Goal: Information Seeking & Learning: Learn about a topic

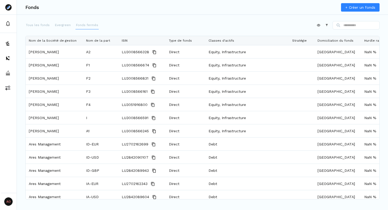
click at [79, 27] on p "Fonds fermés" at bounding box center [87, 25] width 22 height 5
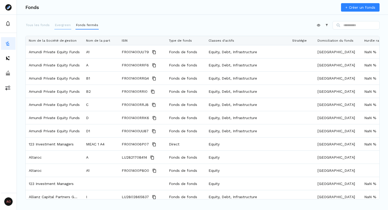
click at [59, 28] on button "Evergreen" at bounding box center [62, 25] width 17 height 8
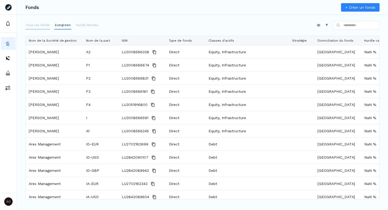
click at [37, 27] on p "Tous les fonds" at bounding box center [38, 25] width 24 height 5
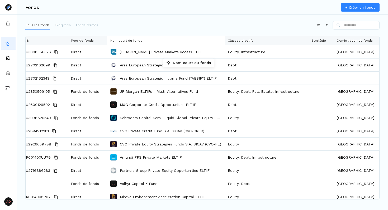
drag, startPoint x: 362, startPoint y: 41, endPoint x: 165, endPoint y: 60, distance: 197.3
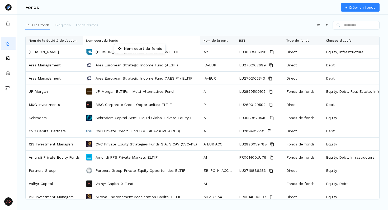
drag, startPoint x: 249, startPoint y: 40, endPoint x: 117, endPoint y: 45, distance: 132.2
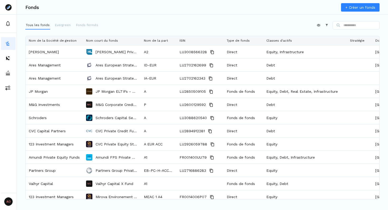
drag, startPoint x: 199, startPoint y: 41, endPoint x: 139, endPoint y: 51, distance: 60.4
click at [139, 51] on div "Nom de la Société de gestion Nom court du fonds Nom de la part ISIN Type de fon…" at bounding box center [202, 117] width 353 height 163
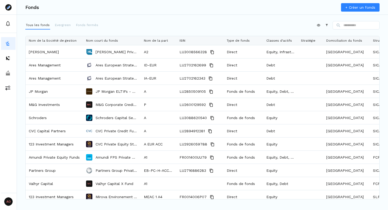
drag, startPoint x: 346, startPoint y: 40, endPoint x: 297, endPoint y: 47, distance: 49.6
click at [297, 47] on div "Nom de la Société de gestion Nom court du fonds Nom de la part ISIN Type de fon…" at bounding box center [202, 117] width 353 height 163
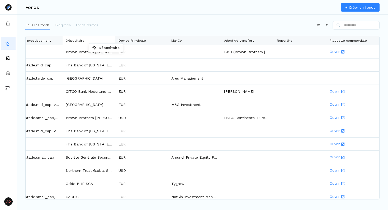
drag, startPoint x: 189, startPoint y: 39, endPoint x: 91, endPoint y: 45, distance: 98.0
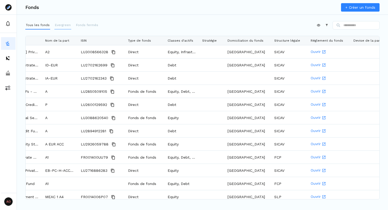
click at [58, 28] on button "Evergreen" at bounding box center [62, 25] width 17 height 8
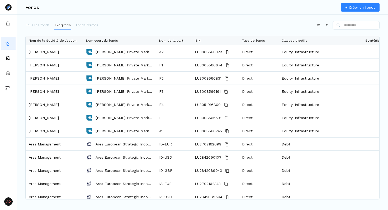
drag, startPoint x: 199, startPoint y: 39, endPoint x: 155, endPoint y: 47, distance: 45.0
click at [155, 47] on div "Nom de la Société de gestion Nom court du fonds Nom de la part ISIN Type de fon…" at bounding box center [202, 117] width 353 height 163
click at [176, 27] on div "Appliquer Constructeur" at bounding box center [202, 26] width 354 height 11
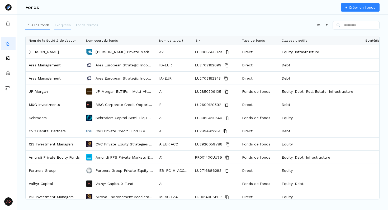
click at [59, 25] on p "Evergreen" at bounding box center [63, 25] width 16 height 5
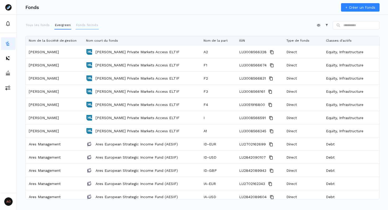
click at [83, 28] on button "Fonds fermés" at bounding box center [86, 25] width 23 height 8
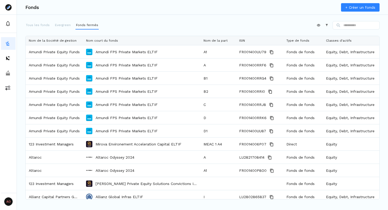
click at [188, 25] on div "Appliquer Constructeur" at bounding box center [202, 26] width 354 height 11
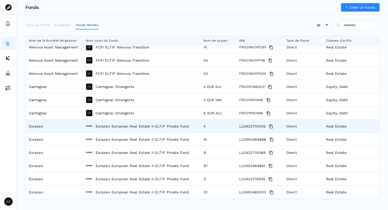
scroll to position [479, 0]
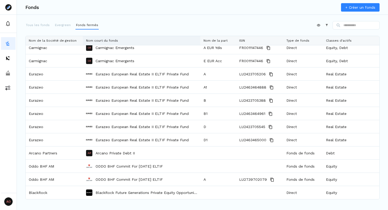
click at [176, 40] on div "Nom court du fonds" at bounding box center [141, 40] width 111 height 9
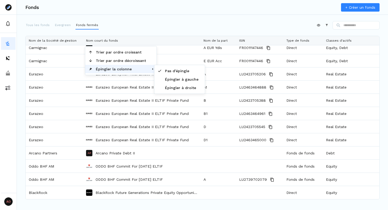
click at [121, 70] on span "Épingler la colonne" at bounding box center [121, 69] width 56 height 8
click at [173, 81] on span "Épingler à gauche" at bounding box center [182, 79] width 40 height 8
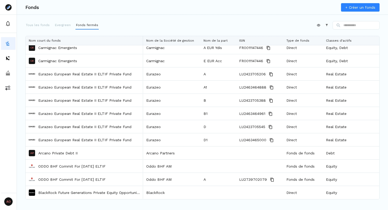
click at [174, 23] on div "Appliquer Constructeur" at bounding box center [202, 26] width 354 height 11
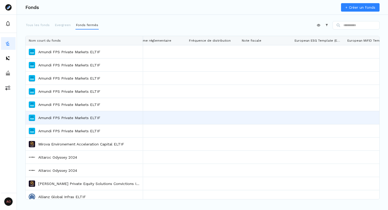
scroll to position [0, 1079]
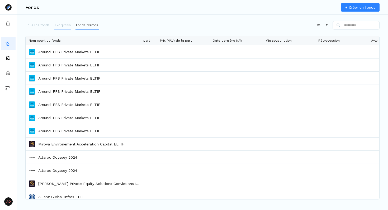
click at [56, 24] on p "Evergreen" at bounding box center [63, 25] width 16 height 5
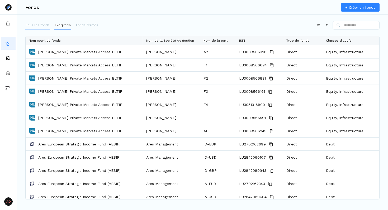
click at [37, 21] on button "Tous les fonds" at bounding box center [37, 25] width 25 height 8
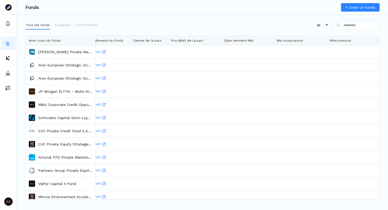
drag, startPoint x: 142, startPoint y: 40, endPoint x: 94, endPoint y: 55, distance: 49.7
click at [94, 55] on div "Nom court du fonds Domiciliation du fonds Structure légale Réglement du fonds D…" at bounding box center [202, 117] width 353 height 163
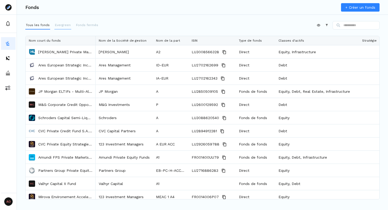
click at [56, 24] on p "Evergreen" at bounding box center [63, 25] width 16 height 5
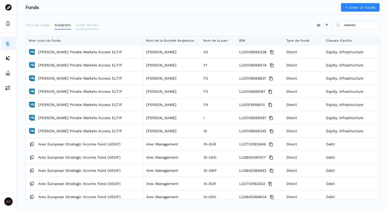
click at [83, 24] on p "Fonds fermés" at bounding box center [87, 25] width 22 height 5
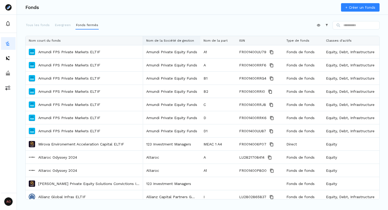
click at [193, 40] on div "Nom de la Société de gestion" at bounding box center [171, 40] width 51 height 9
click at [172, 26] on div "Appliquer Constructeur" at bounding box center [202, 26] width 354 height 11
click at [181, 29] on div "Appliquer Constructeur" at bounding box center [202, 26] width 354 height 11
click at [167, 27] on div "Appliquer Constructeur" at bounding box center [202, 26] width 354 height 11
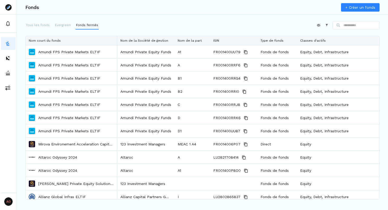
drag, startPoint x: 142, startPoint y: 40, endPoint x: 116, endPoint y: 46, distance: 26.5
click at [116, 46] on div "Nom court du fonds Nom de la Société de gestion Nom de la part ISIN Type de fon…" at bounding box center [202, 117] width 353 height 163
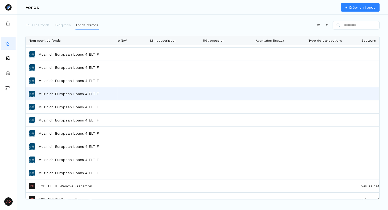
scroll to position [310, 0]
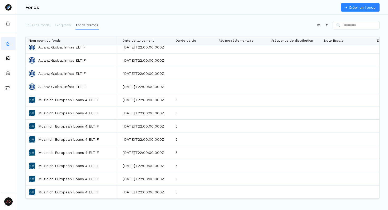
drag, startPoint x: 224, startPoint y: 39, endPoint x: 209, endPoint y: 42, distance: 15.1
click at [214, 42] on div at bounding box center [215, 40] width 2 height 9
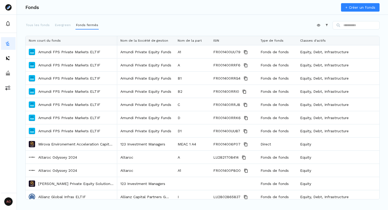
click at [52, 25] on div "Tous les fonds Evergreen Fonds fermés" at bounding box center [61, 25] width 73 height 8
click at [62, 27] on p "Evergreen" at bounding box center [63, 25] width 16 height 5
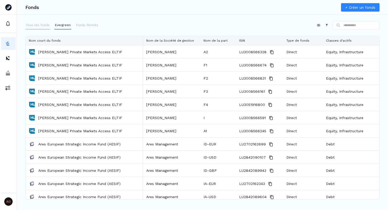
click at [34, 28] on button "Tous les fonds" at bounding box center [37, 25] width 25 height 8
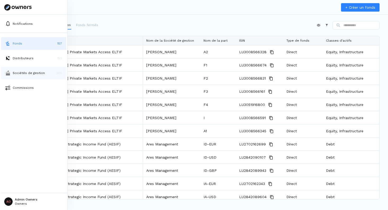
click at [28, 74] on p "Sociétés de gestion" at bounding box center [29, 73] width 32 height 5
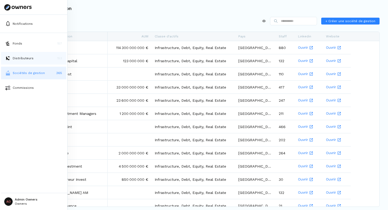
click at [30, 56] on p "Distributeurs" at bounding box center [23, 58] width 21 height 5
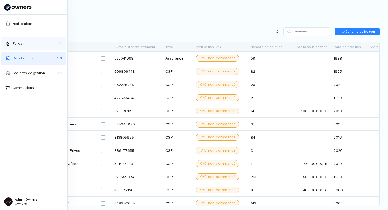
click at [16, 42] on p "Fonds" at bounding box center [17, 43] width 9 height 5
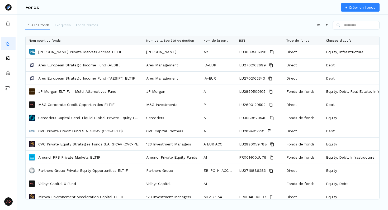
click at [127, 28] on div "Appliquer Constructeur" at bounding box center [202, 26] width 354 height 11
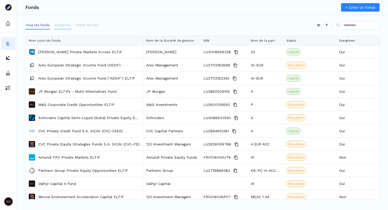
click at [54, 27] on button "Evergreen" at bounding box center [62, 25] width 17 height 8
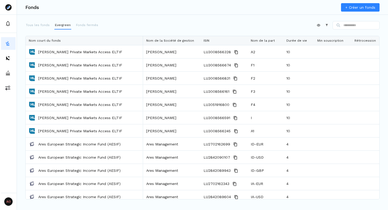
click at [88, 27] on p "Fonds fermés" at bounding box center [87, 25] width 22 height 5
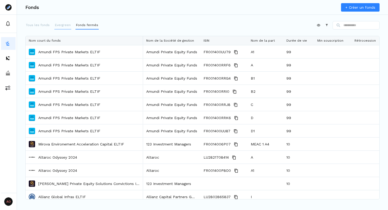
click at [62, 27] on button "Evergreen" at bounding box center [62, 25] width 17 height 8
click at [36, 26] on p "Tous les fonds" at bounding box center [38, 25] width 24 height 5
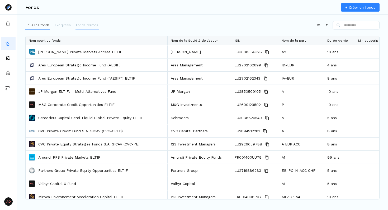
click at [81, 22] on button "Fonds fermés" at bounding box center [86, 25] width 23 height 8
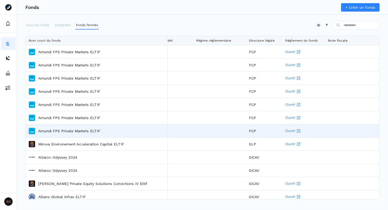
scroll to position [0, 886]
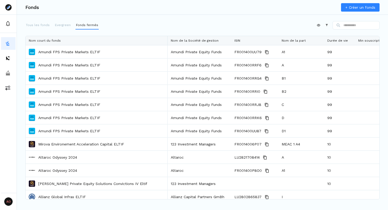
click at [132, 27] on div "Appliquer Constructeur" at bounding box center [202, 26] width 354 height 11
click at [167, 40] on div at bounding box center [199, 40] width 64 height 9
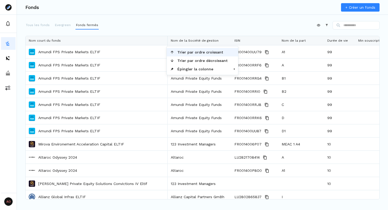
click at [164, 27] on div "Appliquer Constructeur" at bounding box center [202, 26] width 354 height 11
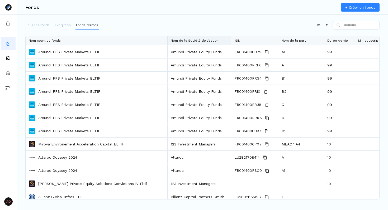
click at [167, 39] on div at bounding box center [199, 40] width 64 height 9
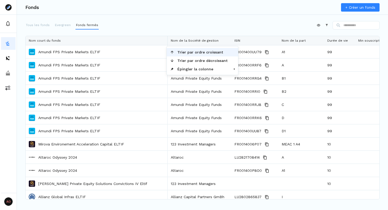
click at [164, 27] on div "Appliquer Constructeur" at bounding box center [202, 26] width 354 height 11
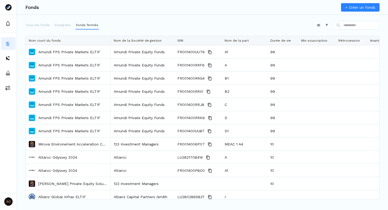
drag, startPoint x: 167, startPoint y: 39, endPoint x: 110, endPoint y: 40, distance: 57.0
click at [110, 40] on div at bounding box center [110, 40] width 2 height 9
click at [164, 25] on div "Appliquer Constructeur" at bounding box center [202, 26] width 354 height 11
click at [162, 26] on div "Appliquer Constructeur" at bounding box center [202, 26] width 354 height 11
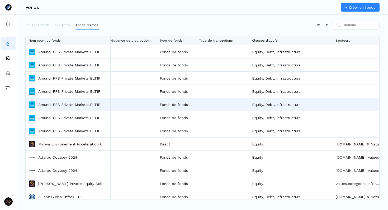
scroll to position [0, 346]
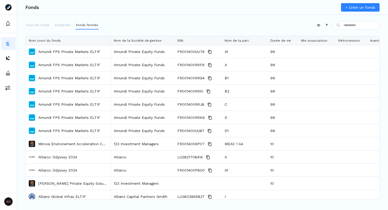
click at [156, 24] on div "Appliquer Constructeur" at bounding box center [202, 26] width 354 height 11
click at [157, 26] on div "Appliquer Constructeur" at bounding box center [202, 26] width 354 height 11
click at [152, 23] on div "Appliquer Constructeur" at bounding box center [202, 26] width 354 height 11
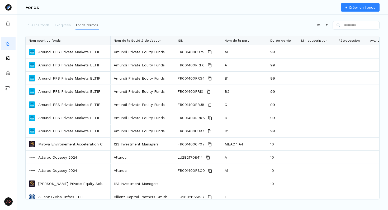
click at [126, 23] on div "Appliquer Constructeur" at bounding box center [202, 26] width 354 height 11
click at [42, 23] on p "Tous les fonds" at bounding box center [38, 25] width 24 height 5
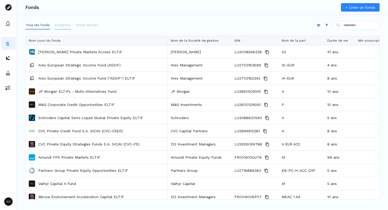
click at [63, 25] on p "Evergreen" at bounding box center [63, 25] width 16 height 5
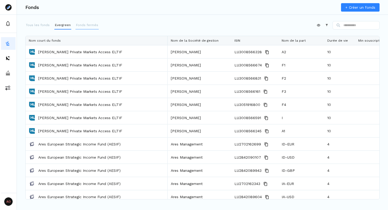
click at [83, 25] on p "Fonds fermés" at bounding box center [87, 25] width 22 height 5
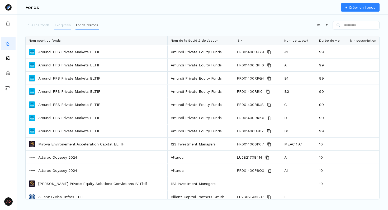
click at [61, 25] on p "Evergreen" at bounding box center [63, 25] width 16 height 5
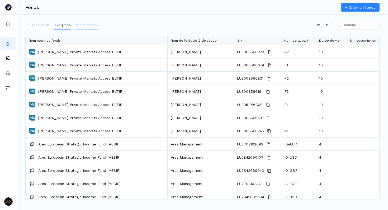
click at [83, 27] on p "Fonds fermés" at bounding box center [87, 25] width 22 height 5
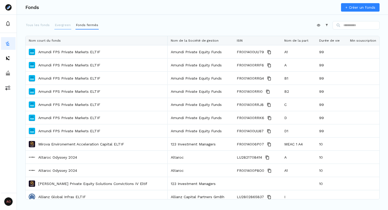
click at [58, 25] on p "Evergreen" at bounding box center [63, 25] width 16 height 5
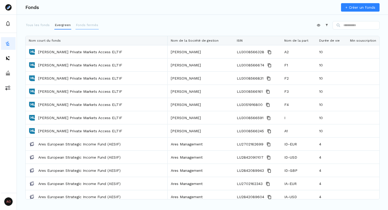
click at [87, 25] on p "Fonds fermés" at bounding box center [87, 25] width 22 height 5
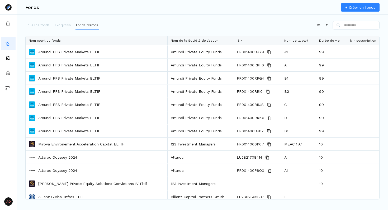
click at [203, 22] on div "Appliquer Constructeur" at bounding box center [202, 26] width 354 height 11
click at [170, 27] on div "Appliquer Constructeur" at bounding box center [202, 26] width 354 height 11
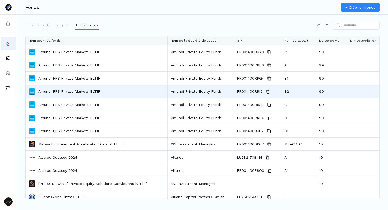
scroll to position [0, 324]
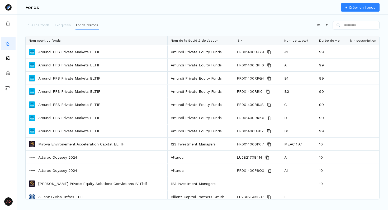
click at [130, 27] on div "Appliquer Constructeur" at bounding box center [202, 26] width 354 height 11
click at [183, 27] on div "Appliquer Constructeur" at bounding box center [202, 26] width 354 height 11
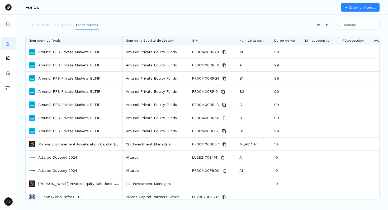
drag, startPoint x: 166, startPoint y: 39, endPoint x: 121, endPoint y: 40, distance: 44.8
click at [121, 40] on div at bounding box center [122, 40] width 2 height 9
click at [144, 30] on div "Appliquer Constructeur" at bounding box center [202, 26] width 354 height 11
click at [120, 27] on div "Appliquer Constructeur" at bounding box center [202, 26] width 354 height 11
click at [149, 27] on div "Appliquer Constructeur" at bounding box center [202, 26] width 354 height 11
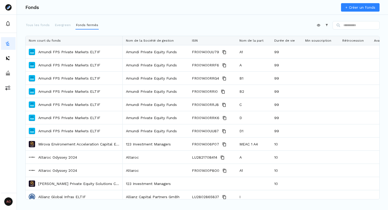
click at [155, 24] on div "Appliquer Constructeur" at bounding box center [202, 26] width 354 height 11
click at [140, 25] on div "Appliquer Constructeur" at bounding box center [202, 26] width 354 height 11
click at [62, 25] on p "Evergreen" at bounding box center [63, 25] width 16 height 5
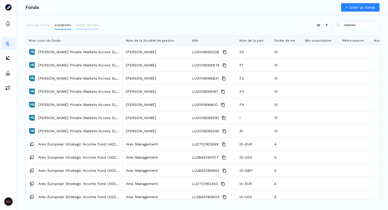
click at [85, 25] on p "Fonds fermés" at bounding box center [87, 25] width 22 height 5
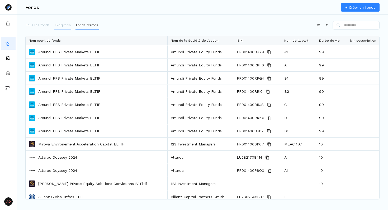
click at [65, 26] on p "Evergreen" at bounding box center [63, 25] width 16 height 5
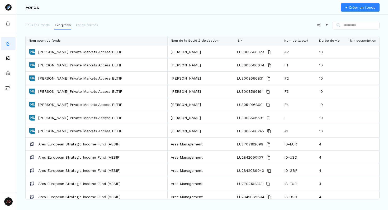
click at [121, 25] on div "Appliquer Constructeur" at bounding box center [202, 26] width 354 height 11
click at [133, 28] on div "Appliquer Constructeur" at bounding box center [202, 26] width 354 height 11
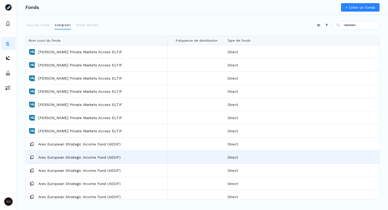
scroll to position [0, 429]
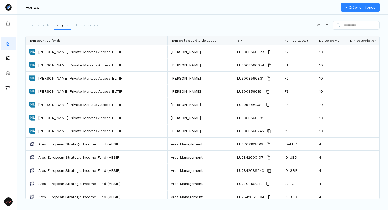
click at [122, 28] on div "Appliquer Constructeur" at bounding box center [202, 26] width 354 height 11
click at [81, 23] on p "Fonds fermés" at bounding box center [87, 25] width 22 height 5
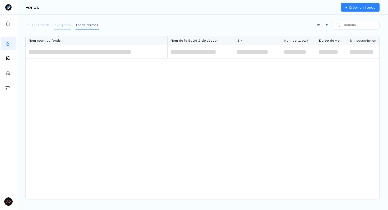
click at [57, 25] on p "Evergreen" at bounding box center [63, 25] width 16 height 5
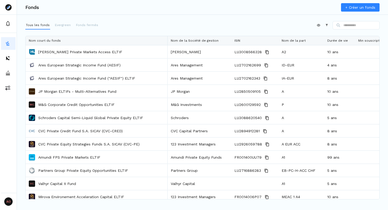
click at [55, 26] on p "Evergreen" at bounding box center [63, 25] width 16 height 5
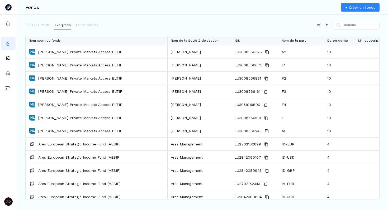
click at [81, 26] on p "Fonds fermés" at bounding box center [87, 25] width 22 height 5
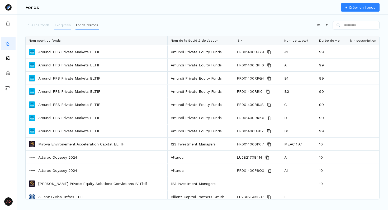
click at [61, 27] on button "Evergreen" at bounding box center [62, 25] width 17 height 8
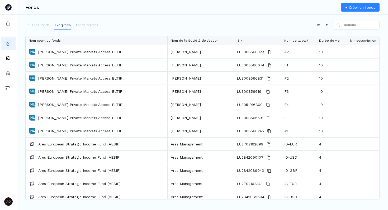
click at [35, 27] on p "Tous les fonds" at bounding box center [38, 25] width 24 height 5
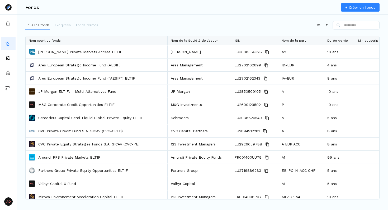
click at [138, 30] on div "Appliquer Constructeur" at bounding box center [202, 26] width 354 height 11
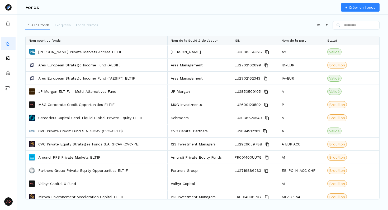
click at [150, 28] on div "Appliquer Constructeur" at bounding box center [202, 26] width 354 height 11
click at [66, 26] on p "Evergreen" at bounding box center [63, 25] width 16 height 5
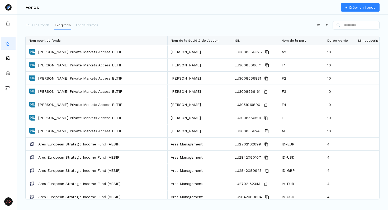
click at [81, 26] on p "Fonds fermés" at bounding box center [87, 25] width 22 height 5
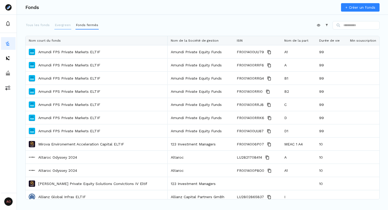
click at [63, 28] on button "Evergreen" at bounding box center [62, 25] width 17 height 8
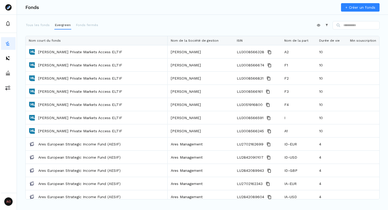
click at [124, 30] on div "Appliquer Constructeur" at bounding box center [202, 26] width 354 height 11
click at [117, 29] on div "Appliquer Constructeur" at bounding box center [202, 26] width 354 height 11
click at [115, 30] on div "Appliquer Constructeur" at bounding box center [202, 26] width 354 height 11
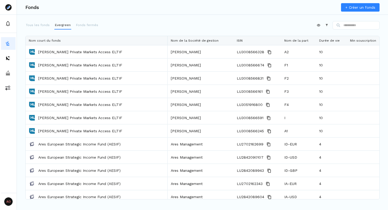
click at [115, 30] on div "Appliquer Constructeur" at bounding box center [202, 26] width 354 height 11
click at [171, 29] on div "Appliquer Constructeur" at bounding box center [202, 26] width 354 height 11
click at [151, 32] on div "Appliquer Constructeur Faites glisser ici pour définir les groupes de lignes Fa…" at bounding box center [202, 103] width 354 height 164
click at [140, 23] on div "Appliquer Constructeur" at bounding box center [202, 26] width 354 height 11
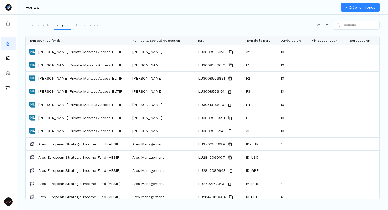
drag, startPoint x: 166, startPoint y: 39, endPoint x: 128, endPoint y: 36, distance: 38.6
click at [128, 36] on div at bounding box center [129, 40] width 2 height 9
click at [170, 24] on div "Appliquer Constructeur" at bounding box center [202, 26] width 354 height 11
